Goal: Task Accomplishment & Management: Use online tool/utility

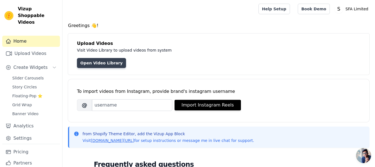
click at [108, 62] on link "Open Video Library" at bounding box center [101, 63] width 49 height 10
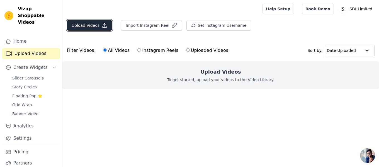
click at [102, 23] on icon "button" at bounding box center [105, 26] width 6 height 6
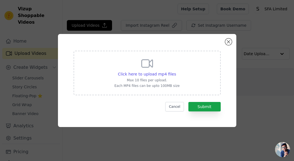
click at [151, 65] on icon at bounding box center [146, 63] width 13 height 13
click at [176, 71] on input "Click here to upload mp4 files Max 10 files per upload. Each MP4 files can be u…" at bounding box center [176, 71] width 0 height 0
type input "C:\fakepath\Citysuper_Sake_Born_C_1080_1080_subtitle.mp4"
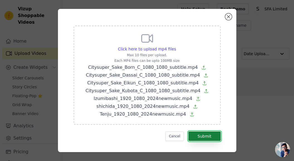
click at [195, 138] on button "Submit" at bounding box center [204, 136] width 32 height 9
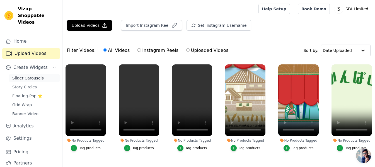
click at [30, 75] on span "Slider Carousels" at bounding box center [27, 78] width 31 height 6
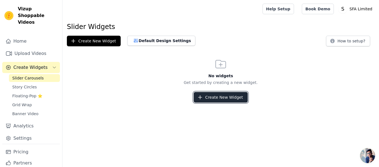
click at [210, 99] on button "Create New Widget" at bounding box center [221, 97] width 54 height 11
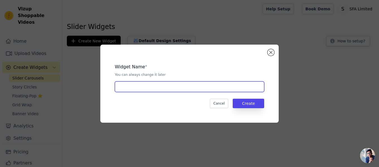
click at [188, 88] on input "text" at bounding box center [189, 86] width 149 height 11
type input "Sake Video Carousels"
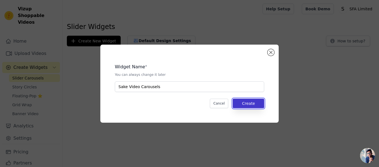
click at [257, 106] on button "Create" at bounding box center [248, 103] width 31 height 9
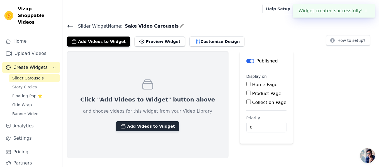
click at [149, 125] on button "Add Videos to Widget" at bounding box center [147, 126] width 63 height 10
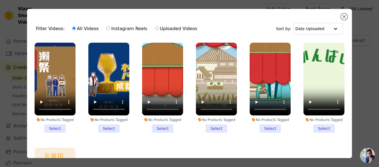
click at [54, 126] on li "No Products Tagged Select" at bounding box center [55, 88] width 41 height 90
click at [0, 0] on input "No Products Tagged Select" at bounding box center [0, 0] width 0 height 0
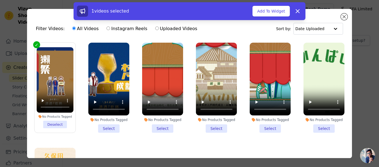
click at [105, 125] on li "No Products Tagged Select" at bounding box center [108, 88] width 41 height 90
click at [0, 0] on input "No Products Tagged Select" at bounding box center [0, 0] width 0 height 0
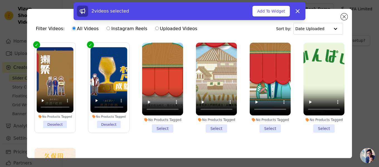
click at [165, 125] on li "No Products Tagged Select" at bounding box center [162, 88] width 41 height 90
click at [0, 0] on input "No Products Tagged Select" at bounding box center [0, 0] width 0 height 0
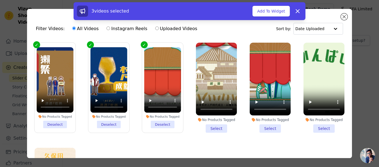
click at [208, 125] on li "No Products Tagged Select" at bounding box center [216, 88] width 41 height 90
click at [0, 0] on input "No Products Tagged Select" at bounding box center [0, 0] width 0 height 0
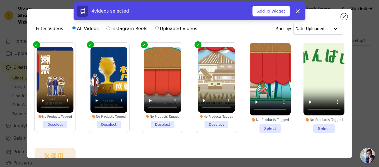
click at [266, 128] on li "No Products Tagged Select" at bounding box center [270, 88] width 41 height 90
click at [0, 0] on input "No Products Tagged Select" at bounding box center [0, 0] width 0 height 0
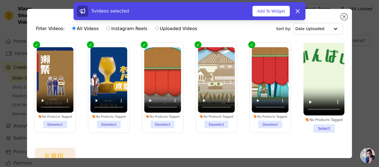
click at [327, 127] on li "No Products Tagged Select" at bounding box center [324, 88] width 41 height 90
click at [0, 0] on input "No Products Tagged Select" at bounding box center [0, 0] width 0 height 0
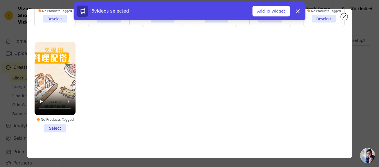
scroll to position [48, 0]
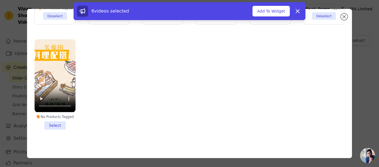
click at [57, 122] on li "No Products Tagged Select" at bounding box center [55, 84] width 41 height 90
click at [0, 0] on input "No Products Tagged Select" at bounding box center [0, 0] width 0 height 0
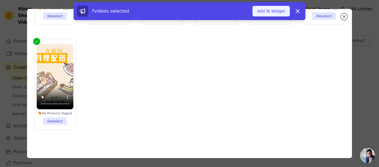
click at [272, 13] on button "Add To Widget" at bounding box center [271, 11] width 37 height 11
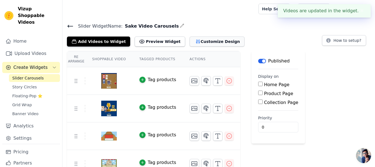
click at [196, 41] on icon "button" at bounding box center [198, 42] width 4 height 4
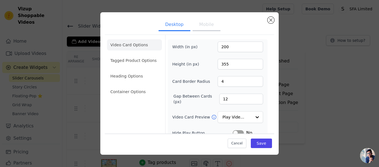
click at [256, 30] on ul "Desktop Mobile" at bounding box center [189, 25] width 169 height 17
drag, startPoint x: 231, startPoint y: 47, endPoint x: 170, endPoint y: 43, distance: 61.7
click at [170, 43] on div "Width (in px) 200 Height (in px) 355 Card Border Radius 4 Gap Between Cards (px…" at bounding box center [218, 124] width 100 height 171
type input "120"
drag, startPoint x: 226, startPoint y: 64, endPoint x: 166, endPoint y: 59, distance: 59.9
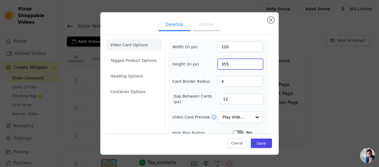
click at [171, 61] on div "Width (in px) 120 Height (in px) 355 Card Border Radius 4 Gap Between Cards (px…" at bounding box center [218, 124] width 100 height 171
type input "250"
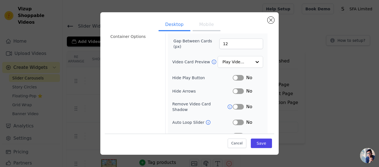
scroll to position [56, 0]
click at [262, 82] on div "Width (in px) 120 Height (in px) 250 Card Border Radius 4 Gap Between Cards (px…" at bounding box center [218, 69] width 100 height 171
click at [254, 61] on div at bounding box center [256, 61] width 11 height 11
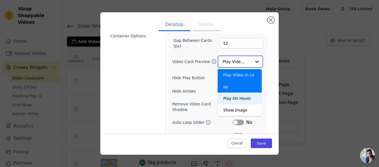
click at [239, 93] on div "Play On Hover" at bounding box center [240, 99] width 44 height 12
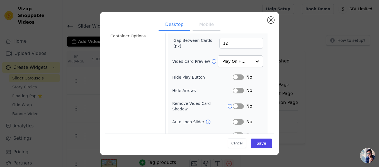
click at [268, 103] on div "Video Card Options Tagged Product Options Heading Options Container Options Wid…" at bounding box center [189, 68] width 169 height 178
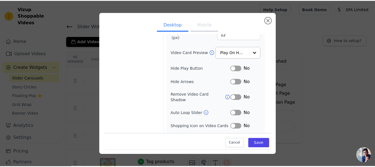
scroll to position [74, 0]
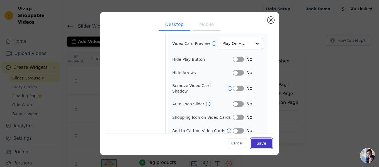
click at [259, 142] on button "Save" at bounding box center [261, 143] width 21 height 9
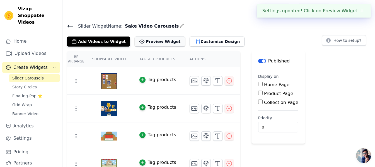
click at [157, 42] on button "Preview Widget" at bounding box center [160, 42] width 50 height 10
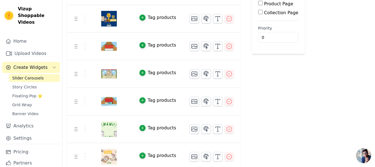
scroll to position [93, 0]
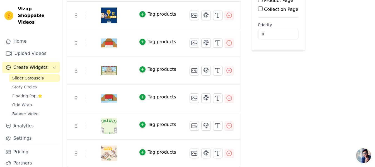
click at [66, 68] on div "Re Arrange Shoppable Video Tagged Products Actions Tag products Tag products Ta…" at bounding box center [218, 62] width 312 height 209
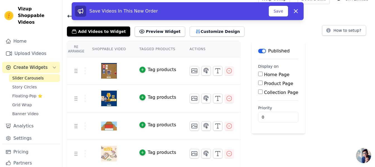
scroll to position [9, 0]
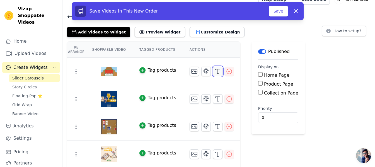
click at [218, 69] on line "button" at bounding box center [218, 71] width 0 height 4
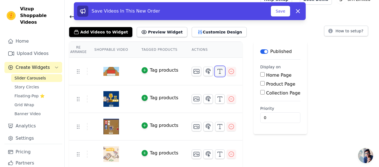
scroll to position [0, 0]
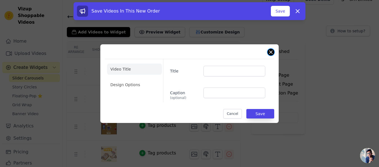
click at [272, 52] on button "Close modal" at bounding box center [271, 52] width 7 height 7
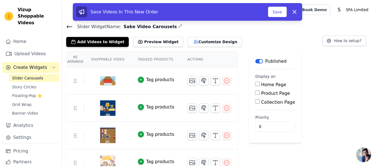
scroll to position [9, 0]
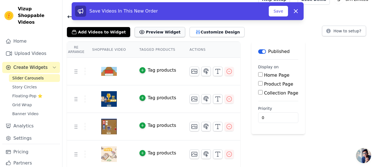
click at [151, 31] on button "Preview Widget" at bounding box center [160, 32] width 50 height 10
click at [281, 9] on button "Save" at bounding box center [278, 11] width 19 height 11
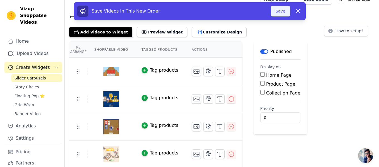
scroll to position [0, 0]
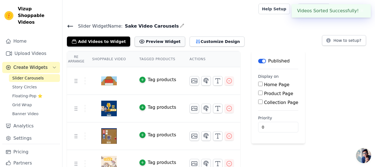
click at [164, 41] on button "Preview Widget" at bounding box center [160, 42] width 50 height 10
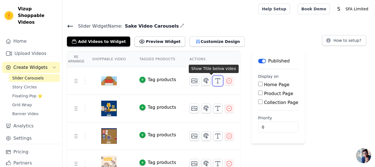
click at [214, 81] on icon "button" at bounding box center [217, 80] width 7 height 7
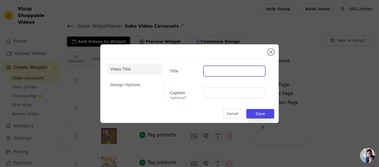
click at [218, 73] on input "Title" at bounding box center [234, 71] width 62 height 11
paste input "七田 Shichida"
type input "七田 Shichida"
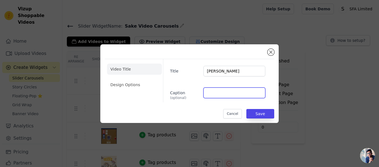
click at [213, 96] on input "Caption (optional)" at bounding box center [234, 93] width 62 height 11
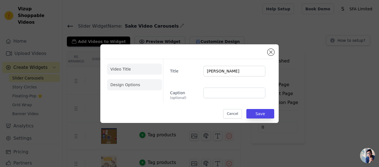
click at [131, 83] on li "Design Options" at bounding box center [134, 84] width 55 height 11
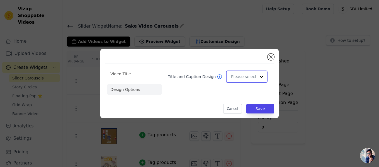
click at [265, 74] on div at bounding box center [261, 76] width 11 height 11
click at [262, 75] on div at bounding box center [261, 76] width 11 height 11
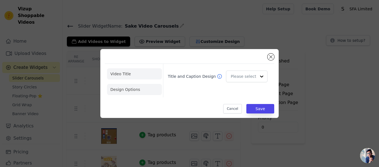
click at [123, 84] on li "Video Title" at bounding box center [134, 89] width 55 height 11
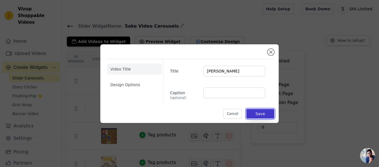
click at [255, 111] on button "Save" at bounding box center [260, 113] width 28 height 9
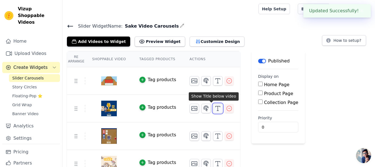
click at [214, 109] on icon "button" at bounding box center [217, 108] width 7 height 7
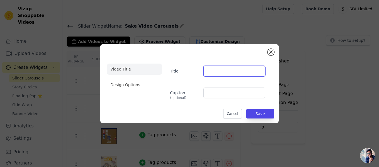
click at [229, 68] on input "Title" at bounding box center [234, 71] width 62 height 11
paste input "梵 Born"
type input "梵 Born"
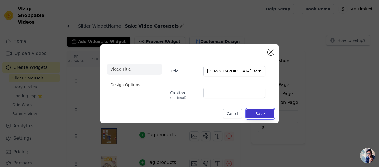
click at [262, 114] on button "Save" at bounding box center [260, 113] width 28 height 9
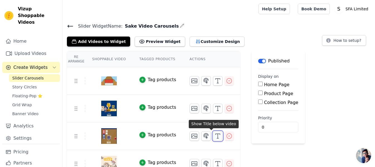
click at [214, 135] on icon "button" at bounding box center [217, 136] width 7 height 7
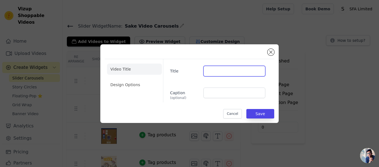
click at [215, 73] on input "Title" at bounding box center [234, 71] width 62 height 11
paste input "獺祭 Dassai"
type input "獺祭 Dassai"
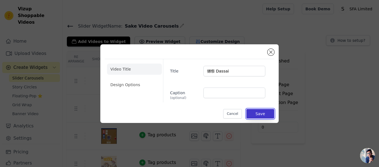
click at [264, 114] on button "Save" at bounding box center [260, 113] width 28 height 9
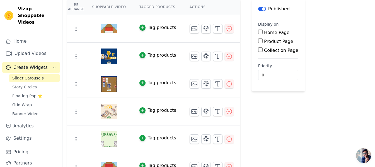
scroll to position [56, 0]
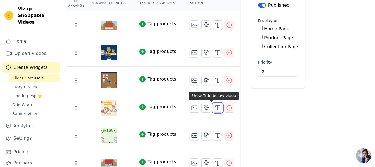
click at [214, 110] on icon "button" at bounding box center [217, 108] width 7 height 7
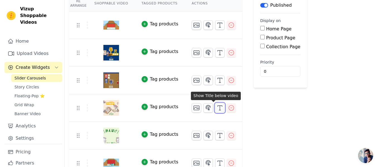
scroll to position [0, 0]
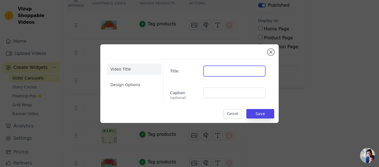
click at [225, 72] on input "Title" at bounding box center [234, 71] width 62 height 11
paste input "久保田 Kubota"
type input "久保田 Kubota"
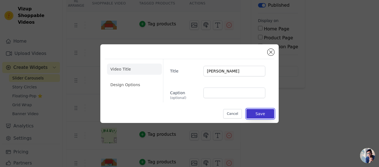
click at [265, 114] on button "Save" at bounding box center [260, 113] width 28 height 9
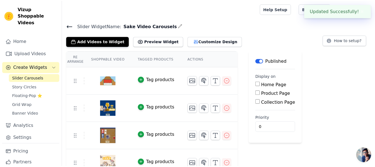
scroll to position [56, 0]
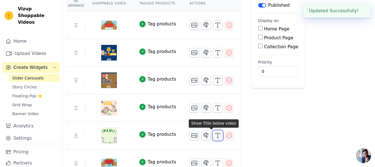
click at [214, 135] on icon "button" at bounding box center [217, 135] width 7 height 7
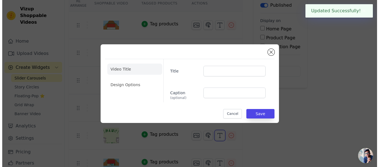
scroll to position [0, 0]
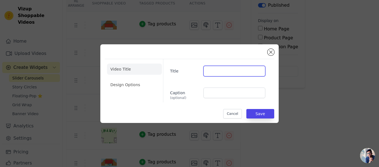
click at [217, 72] on input "Title" at bounding box center [234, 71] width 62 height 11
paste input "英勲 Eikun"
type input "英勲 Eikun"
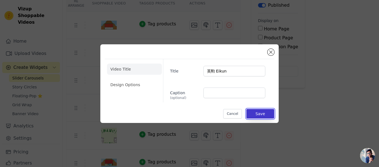
click at [268, 111] on button "Save" at bounding box center [260, 113] width 28 height 9
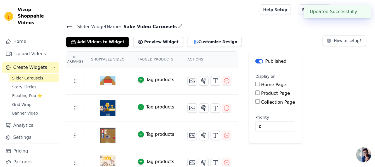
scroll to position [56, 0]
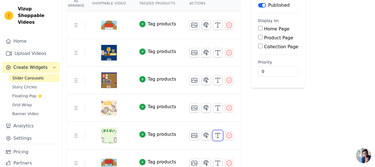
click at [214, 134] on icon "button" at bounding box center [217, 135] width 7 height 7
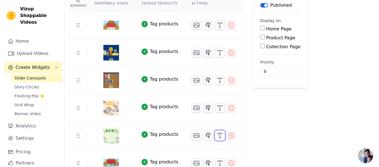
scroll to position [0, 0]
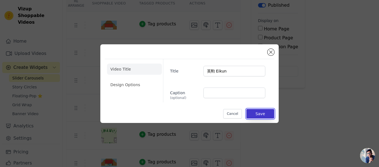
click at [251, 113] on button "Save" at bounding box center [260, 113] width 28 height 9
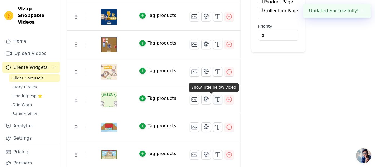
scroll to position [93, 0]
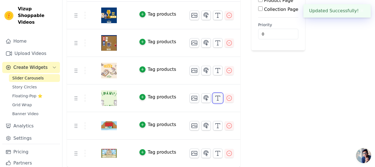
click at [217, 100] on line "button" at bounding box center [218, 100] width 2 height 0
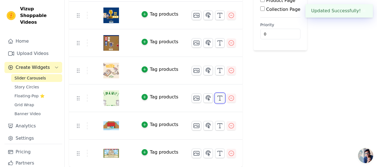
scroll to position [0, 0]
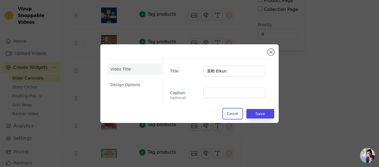
click at [236, 112] on button "Cancel" at bounding box center [232, 113] width 19 height 9
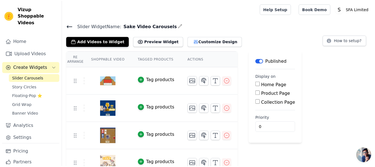
scroll to position [93, 0]
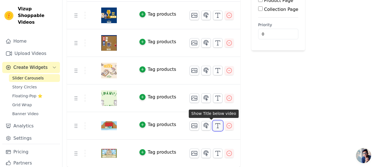
click at [214, 125] on icon "button" at bounding box center [217, 125] width 7 height 7
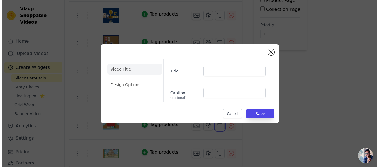
scroll to position [0, 0]
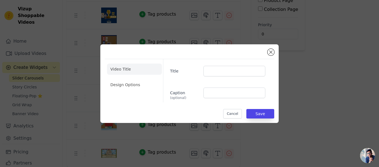
click at [228, 65] on div "Title Caption (optional)" at bounding box center [216, 80] width 107 height 43
click at [227, 69] on input "Title" at bounding box center [234, 71] width 62 height 11
paste input "天壽 Tenju"
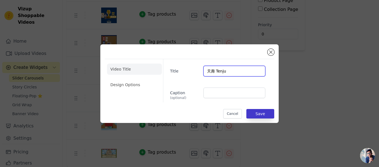
type input "天壽 Tenju"
click at [262, 111] on button "Save" at bounding box center [260, 113] width 28 height 9
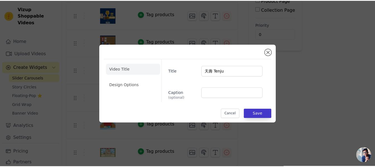
scroll to position [93, 0]
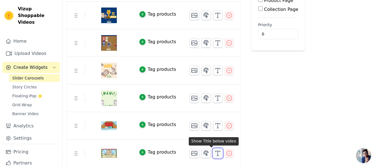
click at [214, 152] on icon "button" at bounding box center [217, 153] width 7 height 7
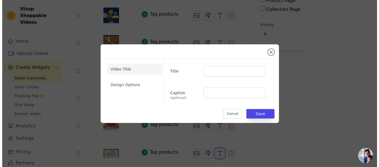
scroll to position [0, 0]
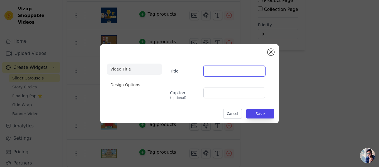
click at [219, 75] on input "Title" at bounding box center [234, 71] width 62 height 11
paste input "泉橋 Izumibashi"
type input "泉橋 Izumibashi"
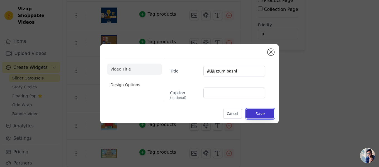
click at [265, 116] on button "Save" at bounding box center [260, 113] width 28 height 9
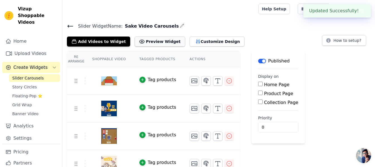
click at [153, 45] on button "Preview Widget" at bounding box center [160, 42] width 50 height 10
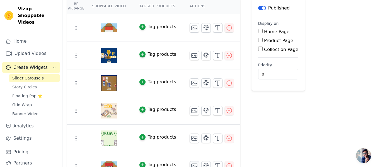
scroll to position [93, 0]
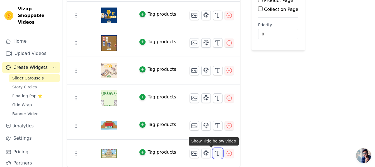
click at [214, 153] on icon "button" at bounding box center [217, 153] width 7 height 7
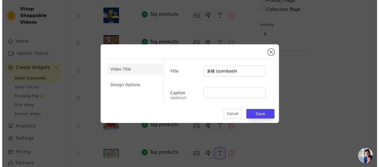
scroll to position [0, 0]
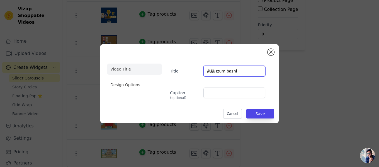
click at [214, 72] on input "泉橋 Izumibashi" at bounding box center [234, 71] width 62 height 11
type input "泉橋Izumibashi"
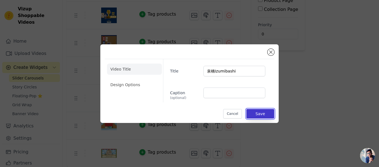
click at [263, 115] on button "Save" at bounding box center [260, 113] width 28 height 9
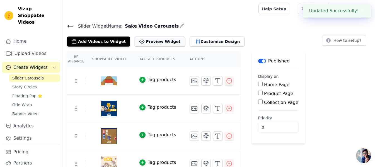
click at [158, 40] on button "Preview Widget" at bounding box center [160, 42] width 50 height 10
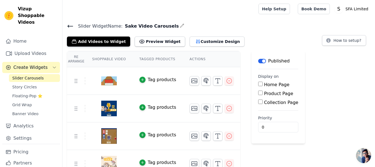
click at [273, 86] on label "Home Page" at bounding box center [276, 84] width 25 height 5
click at [263, 86] on input "Home Page" at bounding box center [260, 84] width 4 height 4
checkbox input "true"
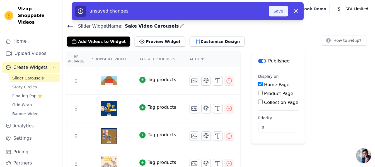
click at [283, 10] on button "Save" at bounding box center [278, 11] width 19 height 11
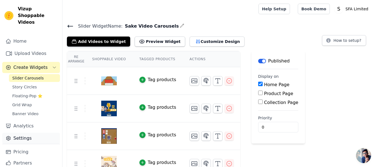
click at [29, 133] on link "Settings" at bounding box center [31, 138] width 58 height 11
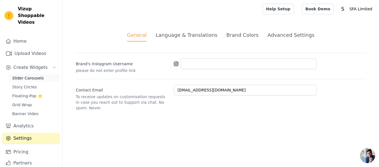
click at [24, 75] on span "Slider Carousels" at bounding box center [27, 78] width 31 height 6
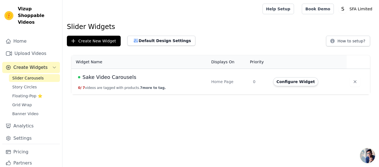
click at [124, 78] on span "Sake Video Carousels" at bounding box center [110, 77] width 54 height 8
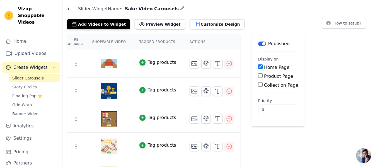
scroll to position [84, 0]
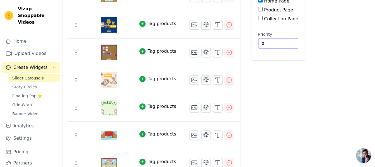
drag, startPoint x: 268, startPoint y: 46, endPoint x: 241, endPoint y: 46, distance: 27.0
click at [241, 46] on div "Re Arrange Shoppable Video Tagged Products Actions Tag products Tag products Ta…" at bounding box center [218, 71] width 312 height 209
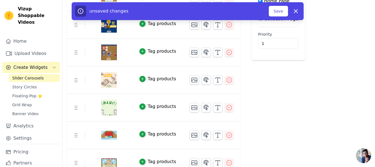
click at [285, 73] on div "Label Published Display on Home Page Product Page Collection Page Priority 1 un…" at bounding box center [278, 71] width 54 height 209
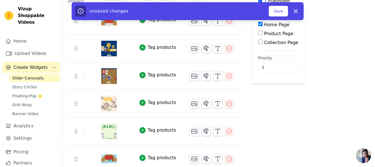
scroll to position [28, 0]
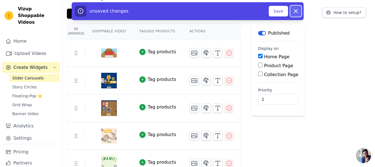
click at [294, 7] on button "Dismiss" at bounding box center [295, 11] width 11 height 11
type input "0"
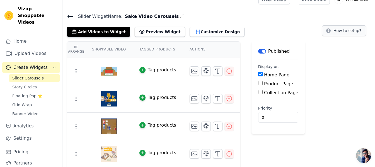
scroll to position [0, 0]
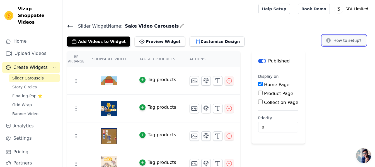
click at [337, 37] on button "How to setup?" at bounding box center [344, 40] width 44 height 11
click at [141, 40] on button "Preview Widget" at bounding box center [160, 42] width 50 height 10
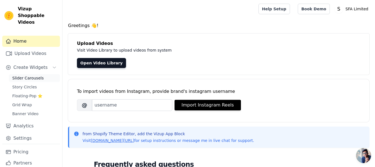
click at [28, 75] on span "Slider Carousels" at bounding box center [27, 78] width 31 height 6
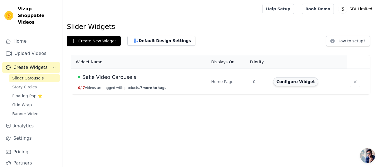
click at [299, 83] on button "Configure Widget" at bounding box center [295, 81] width 45 height 9
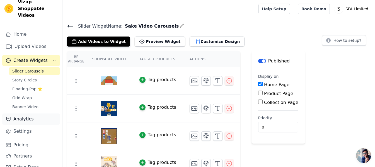
scroll to position [11, 0]
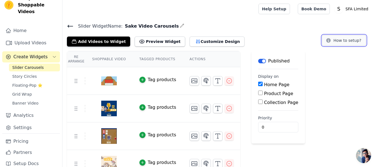
click at [331, 41] on icon at bounding box center [328, 40] width 4 height 4
click at [204, 39] on button "Customize Design" at bounding box center [217, 42] width 55 height 10
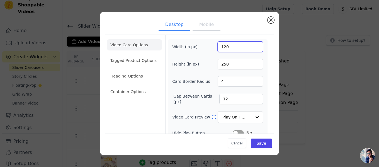
drag, startPoint x: 232, startPoint y: 43, endPoint x: 170, endPoint y: 40, distance: 62.5
click at [174, 40] on div "Width (in px) 120 Height (in px) 250 Card Border Radius 4 Gap Between Cards (px…" at bounding box center [218, 124] width 100 height 171
type input "250"
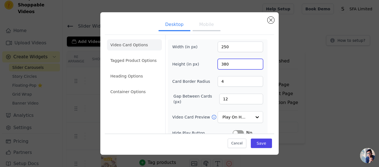
drag, startPoint x: 229, startPoint y: 64, endPoint x: 183, endPoint y: 59, distance: 46.0
click at [185, 63] on div "Height (in px) 380" at bounding box center [217, 64] width 91 height 11
type input "250"
click at [251, 142] on button "Save" at bounding box center [261, 143] width 21 height 9
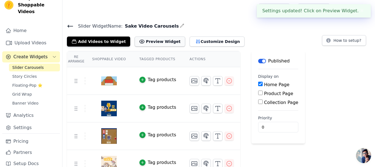
click at [149, 41] on button "Preview Widget" at bounding box center [160, 42] width 50 height 10
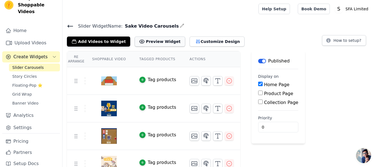
click at [161, 42] on button "Preview Widget" at bounding box center [160, 42] width 50 height 10
click at [208, 44] on button "Customize Design" at bounding box center [217, 42] width 55 height 10
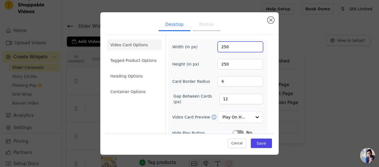
drag, startPoint x: 228, startPoint y: 48, endPoint x: 164, endPoint y: 41, distance: 64.0
click at [168, 43] on div "Width (in px) 250 Height (in px) 250 Card Border Radius 4 Gap Between Cards (px…" at bounding box center [218, 124] width 100 height 171
type input "200"
click at [257, 141] on button "Save" at bounding box center [261, 143] width 21 height 9
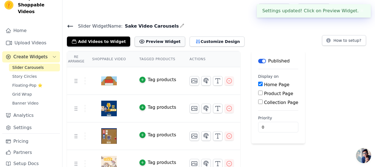
click at [143, 41] on button "Preview Widget" at bounding box center [160, 42] width 50 height 10
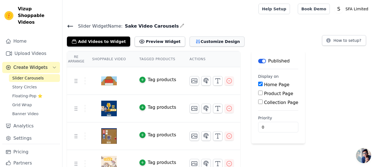
click at [196, 44] on button "Customize Design" at bounding box center [217, 42] width 55 height 10
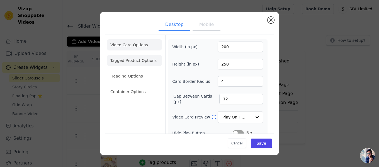
click at [137, 86] on li "Tagged Product Options" at bounding box center [134, 91] width 55 height 11
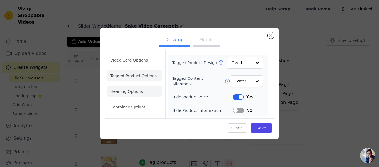
click at [130, 92] on li "Heading Options" at bounding box center [134, 91] width 55 height 11
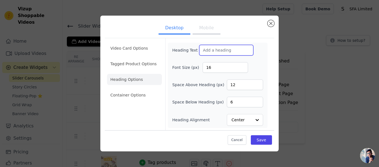
click at [217, 51] on input "Heading Text" at bounding box center [226, 50] width 54 height 11
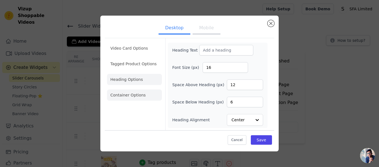
click at [121, 98] on li "Container Options" at bounding box center [134, 94] width 55 height 11
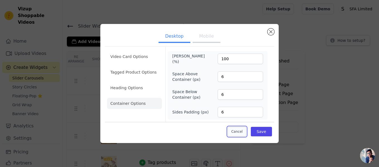
click at [241, 132] on button "Cancel" at bounding box center [237, 131] width 19 height 9
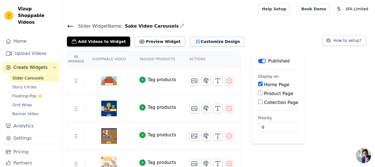
click at [195, 41] on button "Customize Design" at bounding box center [217, 42] width 55 height 10
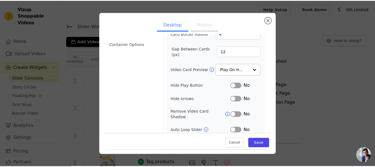
scroll to position [74, 0]
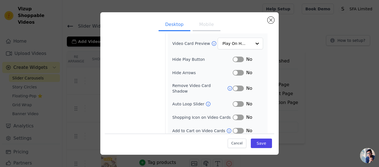
click at [239, 101] on button "Label" at bounding box center [238, 104] width 11 height 6
click at [261, 143] on button "Save" at bounding box center [261, 143] width 21 height 9
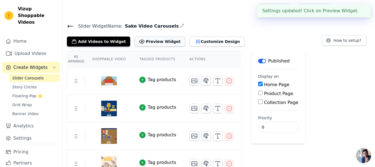
click at [156, 44] on button "Preview Widget" at bounding box center [160, 42] width 50 height 10
